Goal: Task Accomplishment & Management: Manage account settings

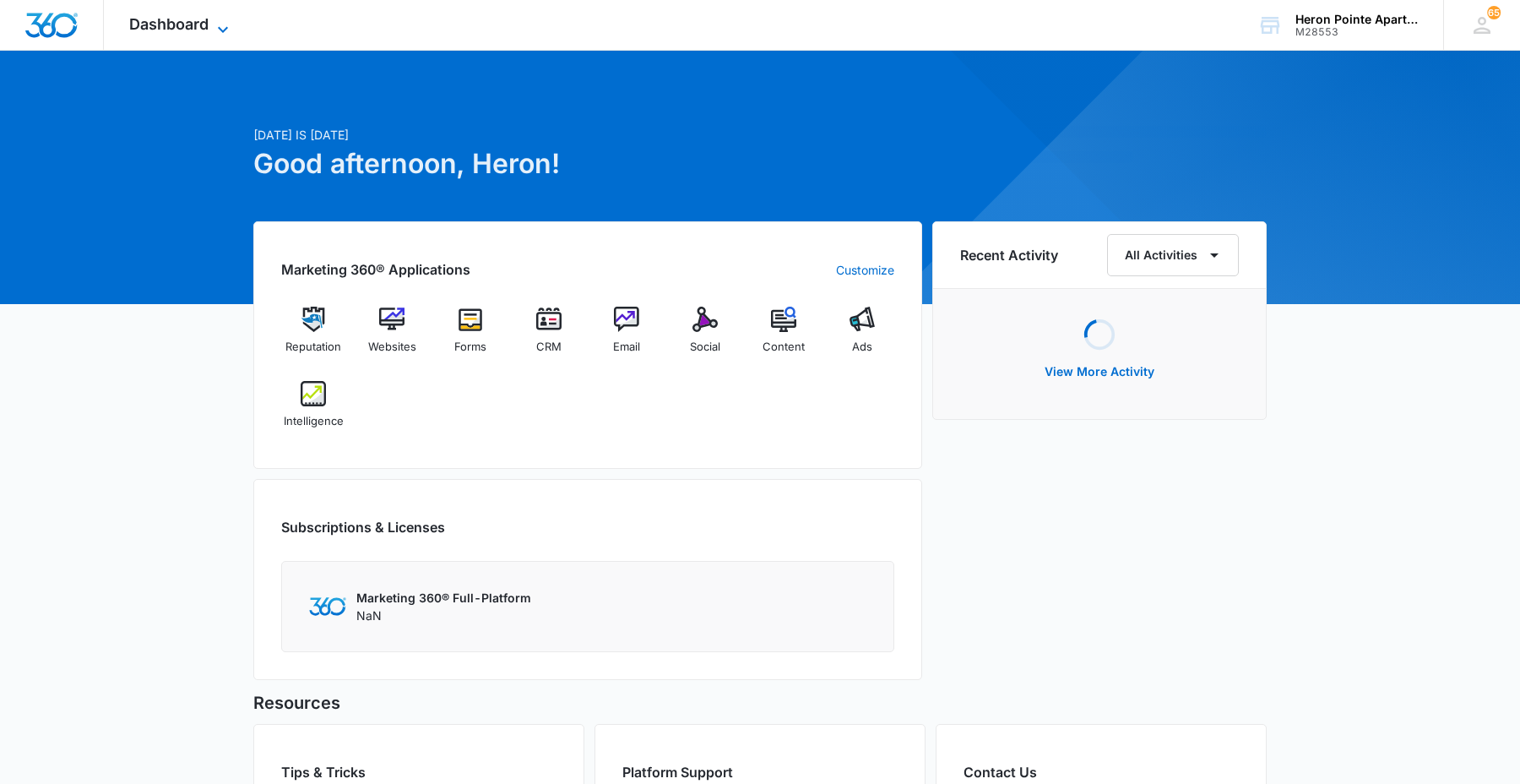
click at [198, 16] on span "Dashboard" at bounding box center [168, 24] width 79 height 17
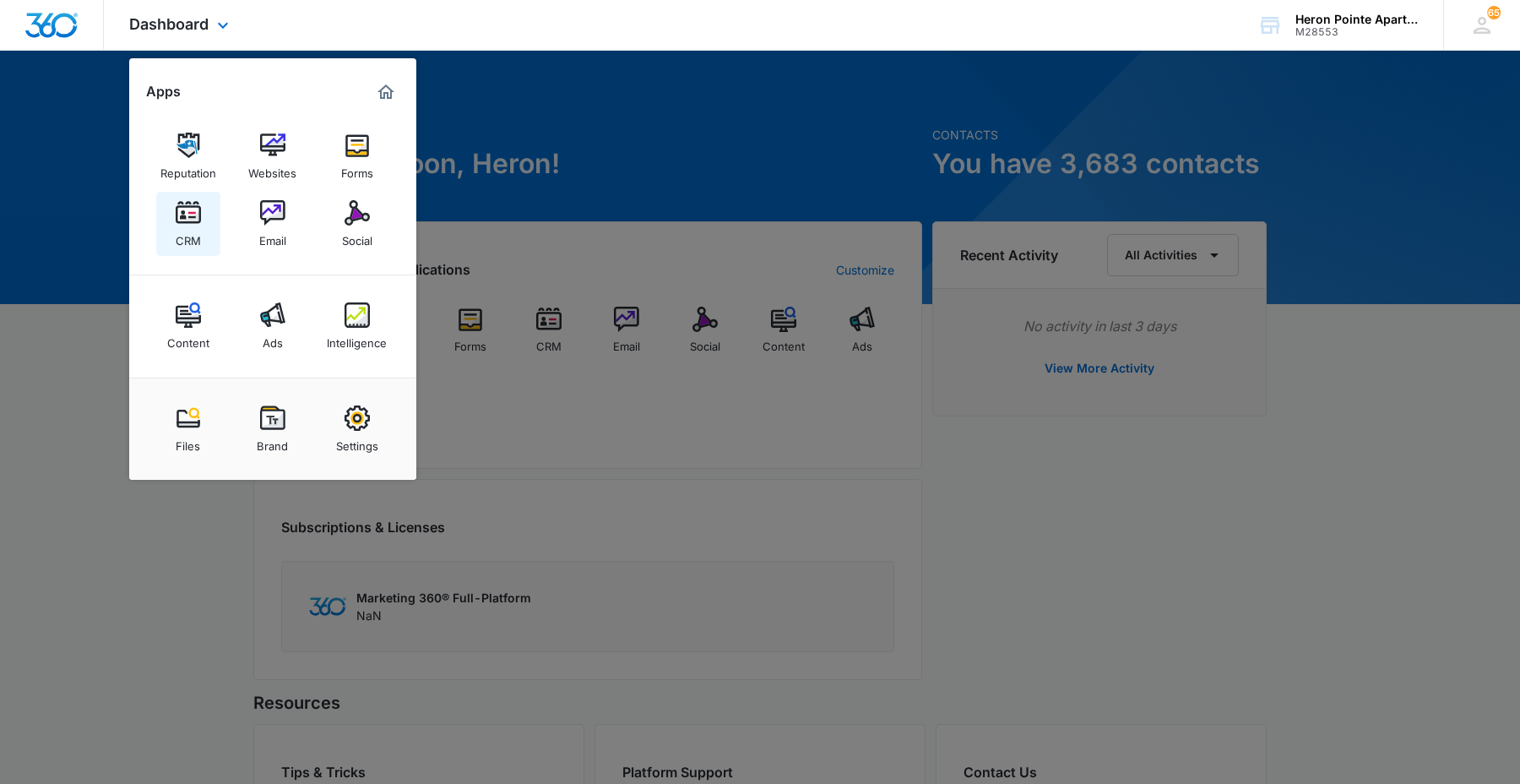
click at [207, 215] on link "CRM" at bounding box center [188, 224] width 64 height 64
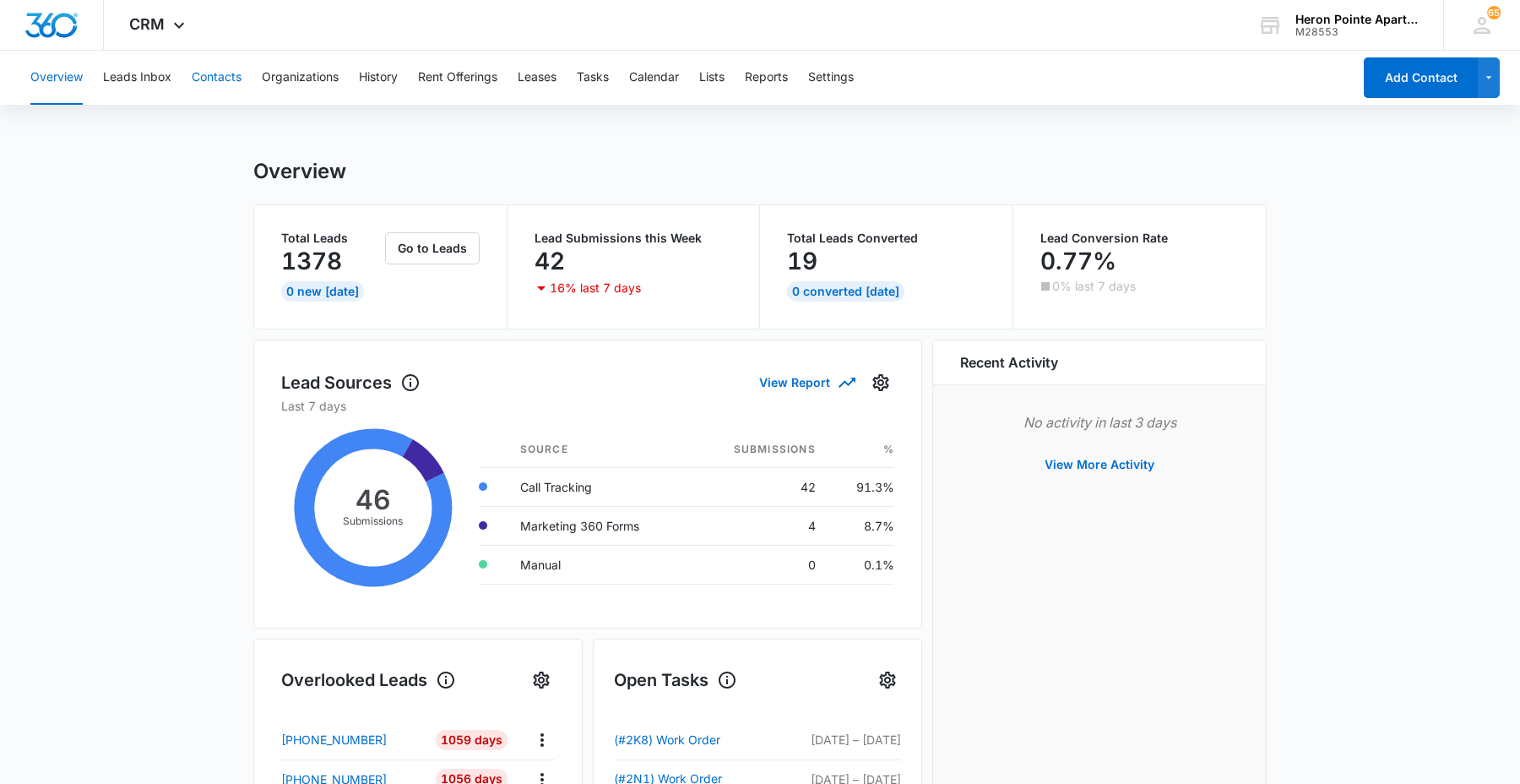
click at [202, 70] on button "Contacts" at bounding box center [216, 77] width 49 height 54
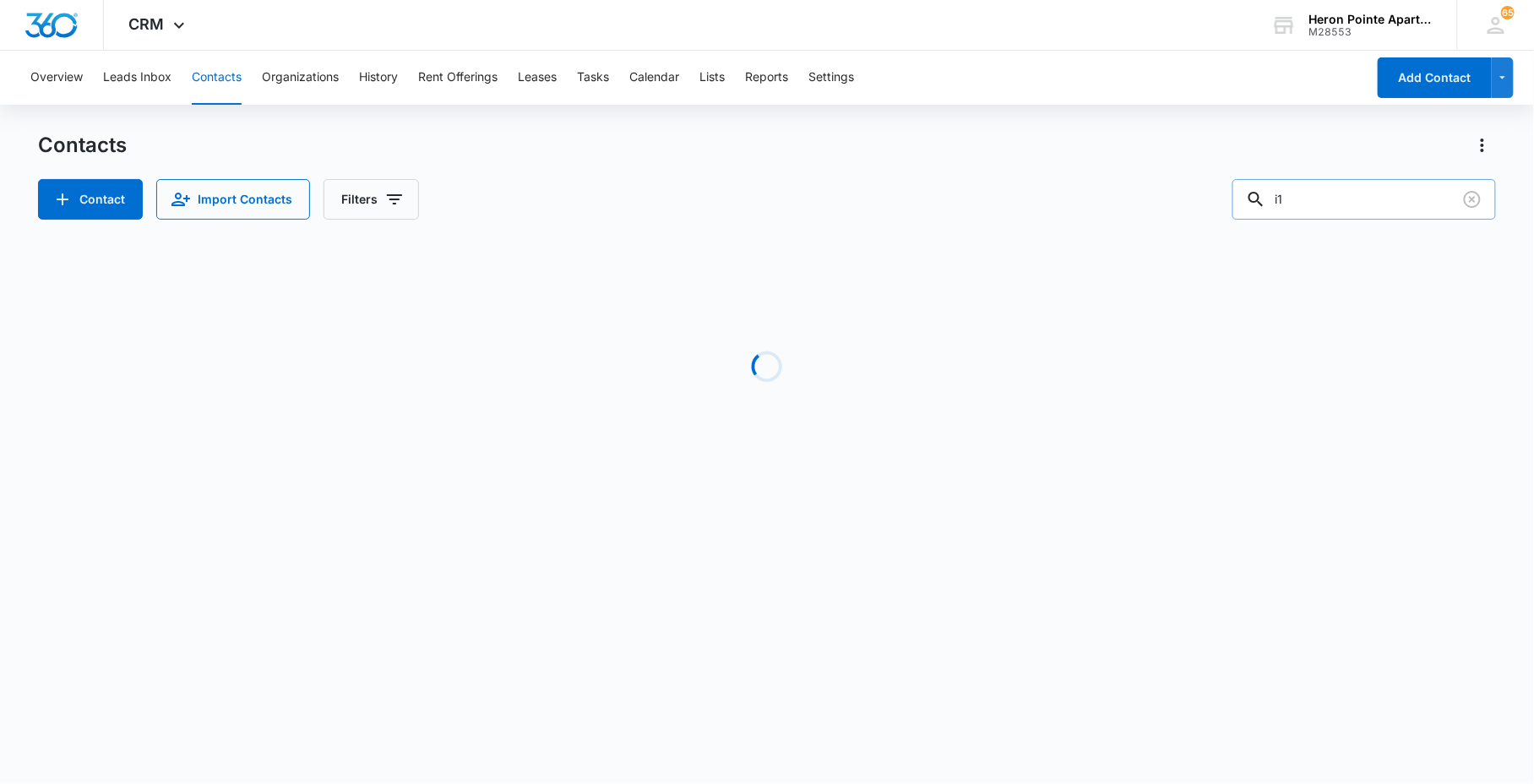
drag, startPoint x: 1320, startPoint y: 189, endPoint x: 1253, endPoint y: 187, distance: 67.0
click at [1253, 187] on input "i1" at bounding box center [1365, 199] width 263 height 41
type input "2o7"
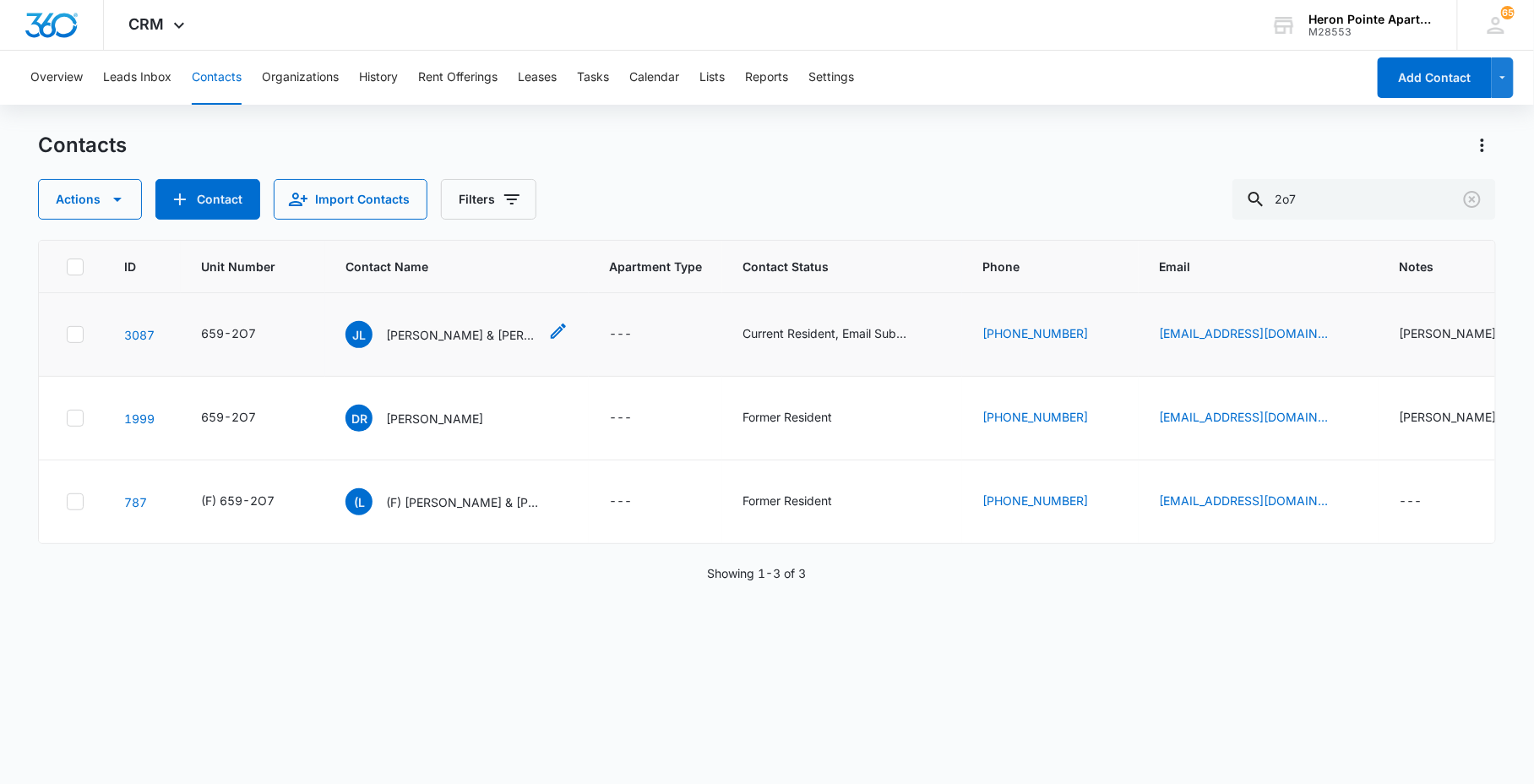
click at [500, 329] on p "[PERSON_NAME] & [PERSON_NAME]" at bounding box center [462, 335] width 152 height 17
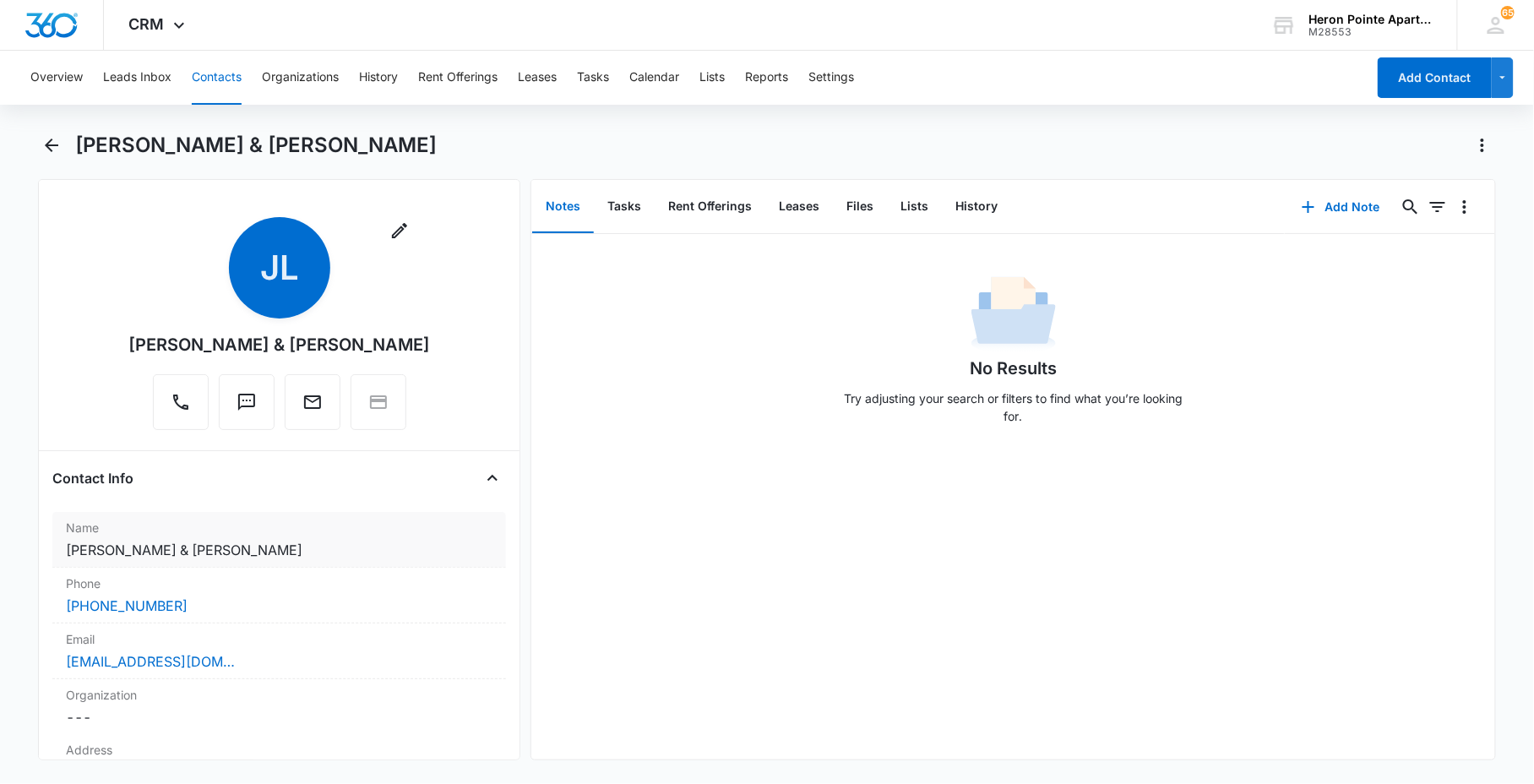
click at [383, 533] on label "Name" at bounding box center [279, 528] width 427 height 17
